Goal: Task Accomplishment & Management: Use online tool/utility

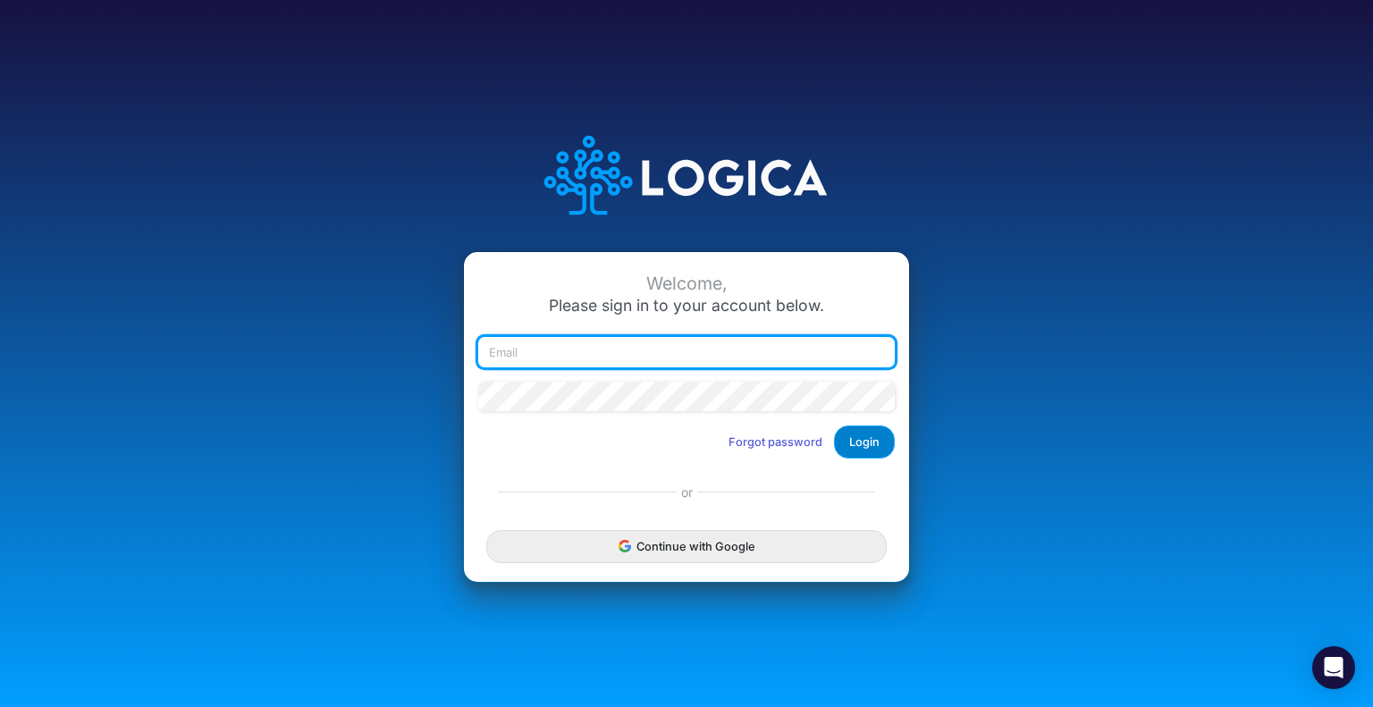
type input "[EMAIL_ADDRESS][DOMAIN_NAME]"
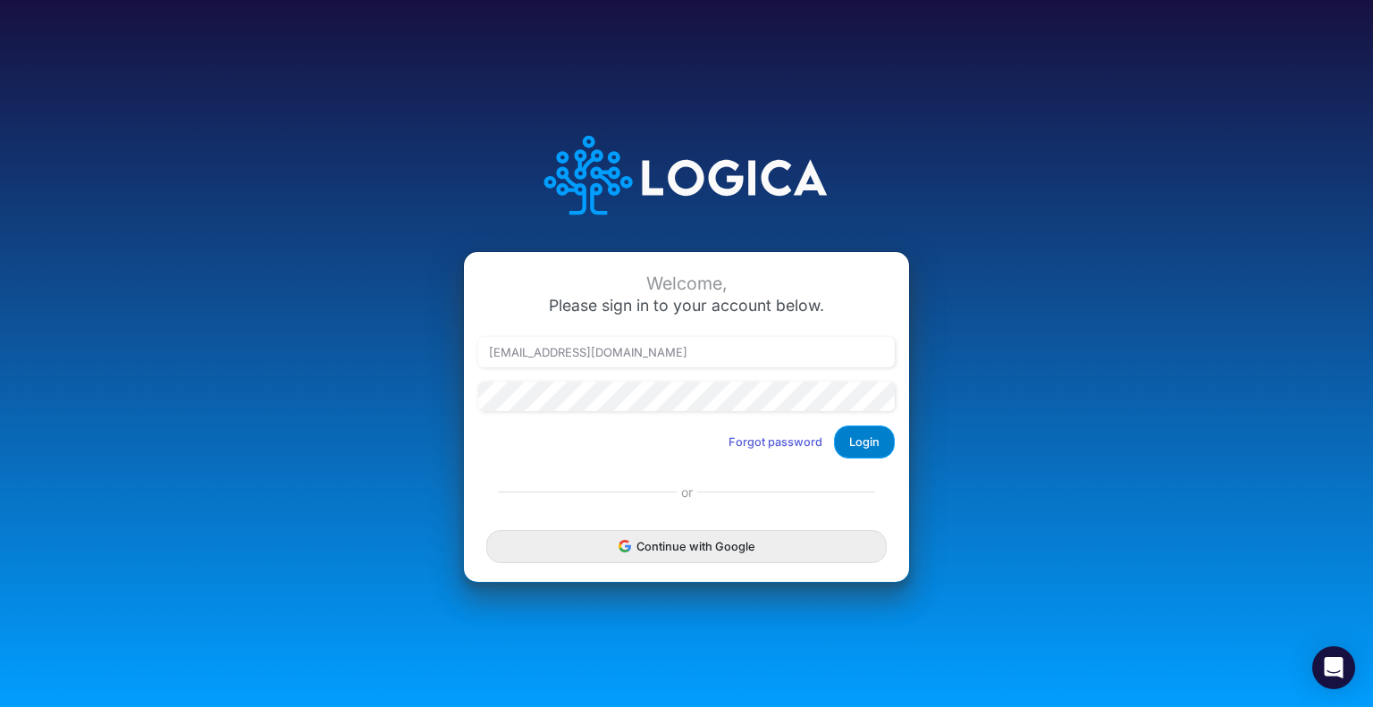
click at [875, 442] on button "Login" at bounding box center [864, 442] width 61 height 33
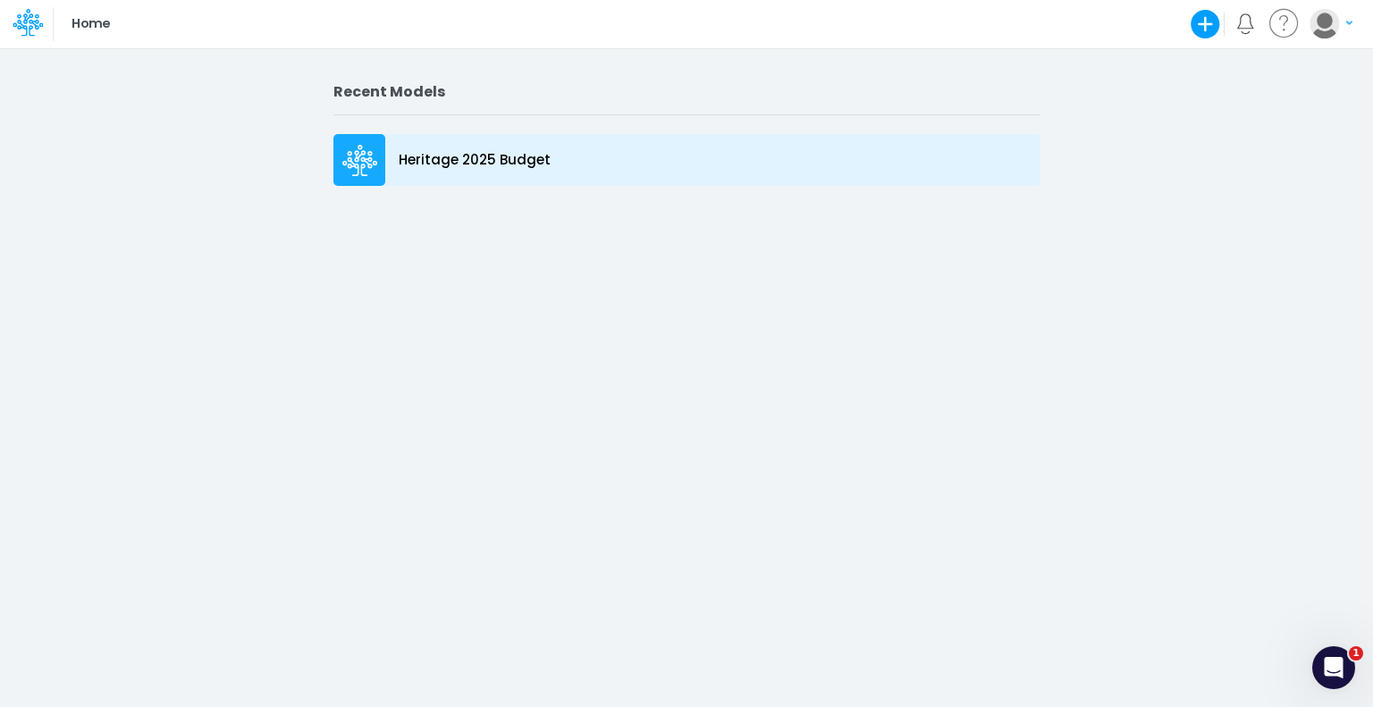
click at [392, 147] on div "Heritage 2025 Budget" at bounding box center [686, 160] width 707 height 52
